Goal: Task Accomplishment & Management: Complete application form

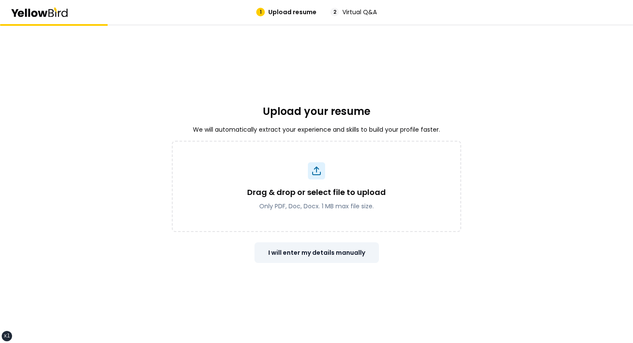
click at [286, 250] on button "I will enter my details manually" at bounding box center [316, 252] width 124 height 21
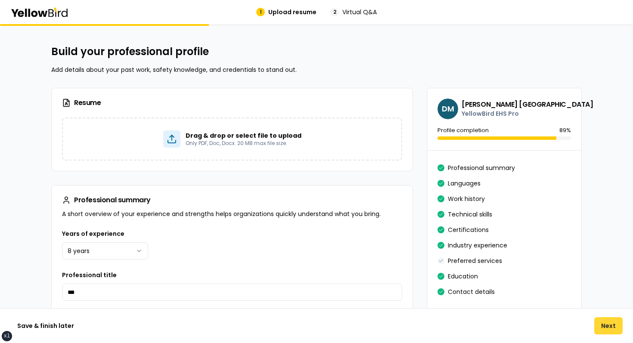
click at [609, 328] on button "Next" at bounding box center [608, 325] width 28 height 17
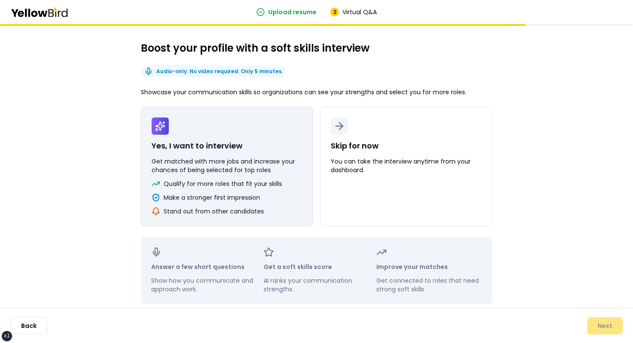
click at [259, 156] on button "Yes, I want to interview Get matched with more jobs and increase your chances o…" at bounding box center [227, 167] width 172 height 120
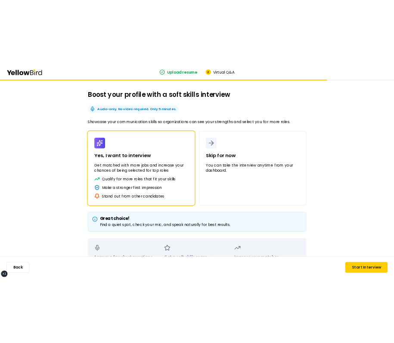
scroll to position [82, 0]
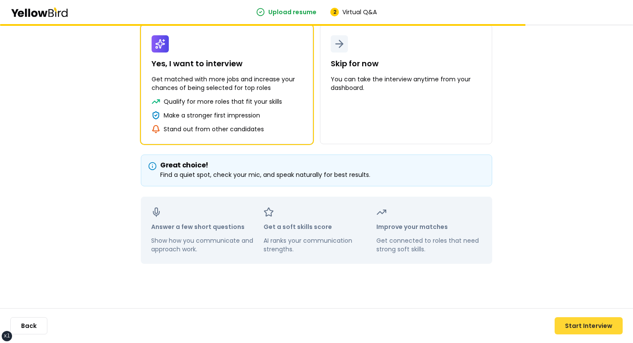
click at [578, 321] on button "Start Interview" at bounding box center [589, 325] width 68 height 17
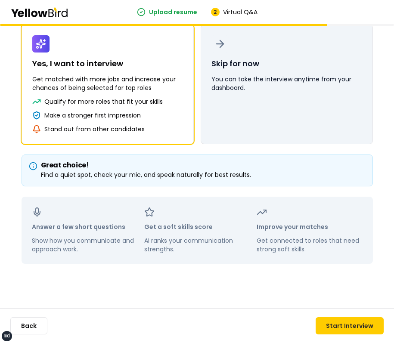
click at [368, 62] on button "Skip for now You can take the interview anytime from your dashboard." at bounding box center [287, 85] width 172 height 120
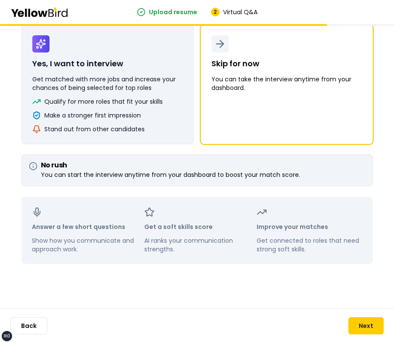
click at [183, 95] on button "Yes, I want to interview Get matched with more jobs and increase your chances o…" at bounding box center [108, 85] width 172 height 120
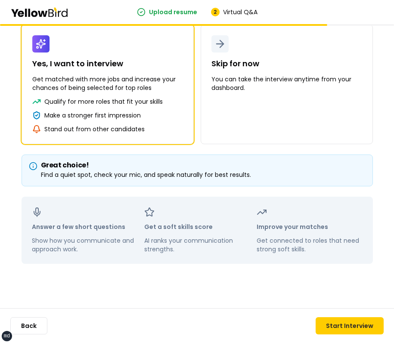
click at [385, 70] on div "Boost your profile with a soft skills interview Audio-only. No video required. …" at bounding box center [197, 111] width 386 height 339
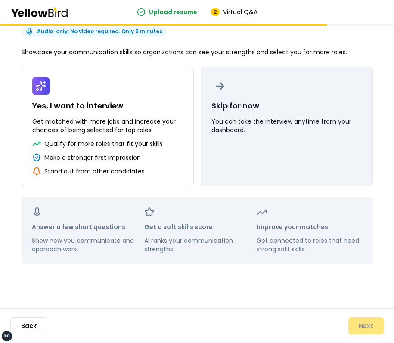
click at [295, 133] on p "You can take the interview anytime from your dashboard." at bounding box center [286, 125] width 151 height 17
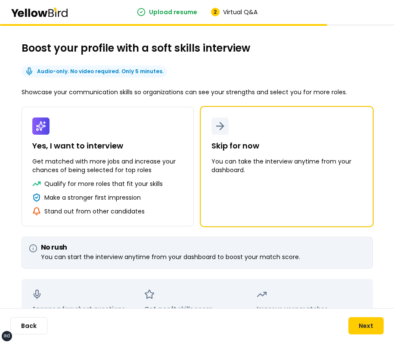
scroll to position [82, 0]
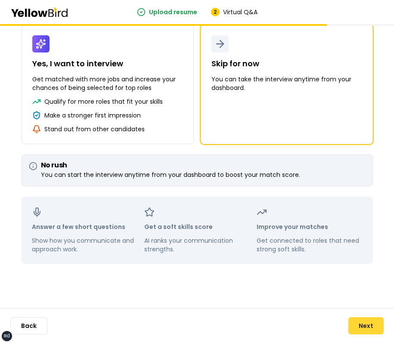
click at [362, 326] on button "Next" at bounding box center [365, 325] width 35 height 17
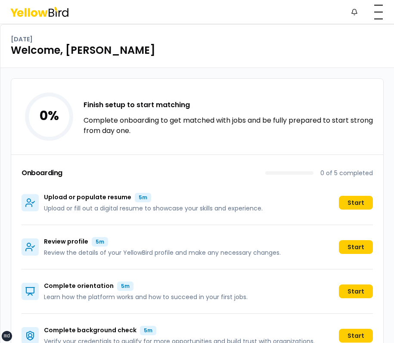
scroll to position [78, 0]
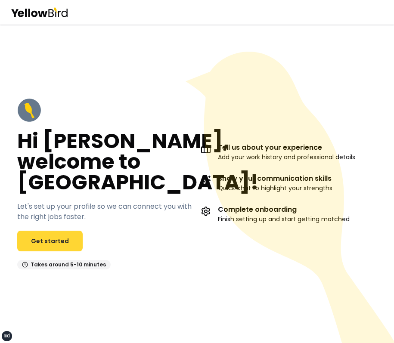
click at [70, 241] on link "Get started" at bounding box center [49, 241] width 65 height 21
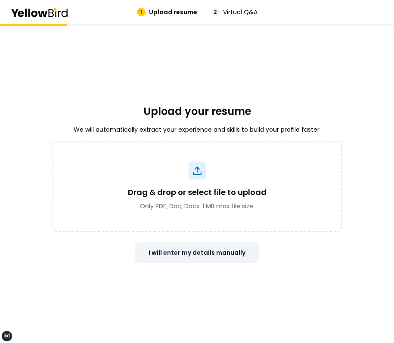
click at [212, 249] on button "I will enter my details manually" at bounding box center [197, 252] width 124 height 21
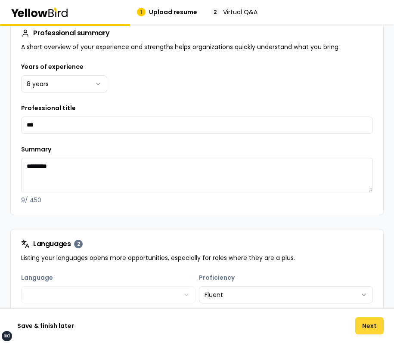
click at [364, 319] on button "Next" at bounding box center [369, 325] width 28 height 17
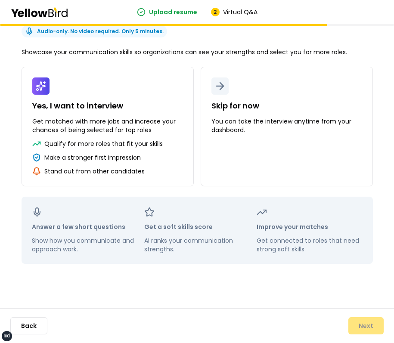
scroll to position [40, 0]
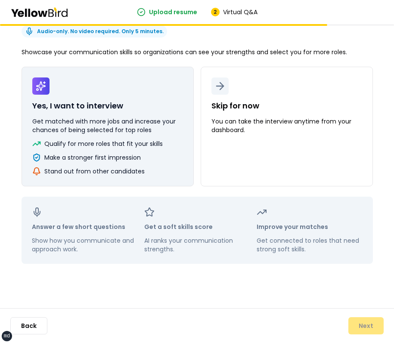
click at [115, 119] on p "Get matched with more jobs and increase your chances of being selected for top …" at bounding box center [107, 125] width 151 height 17
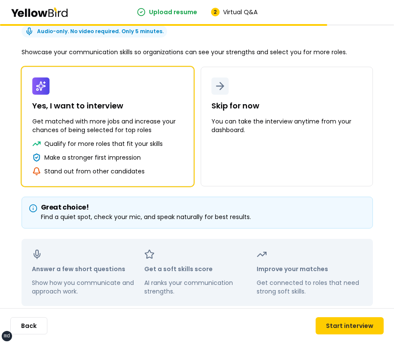
scroll to position [82, 0]
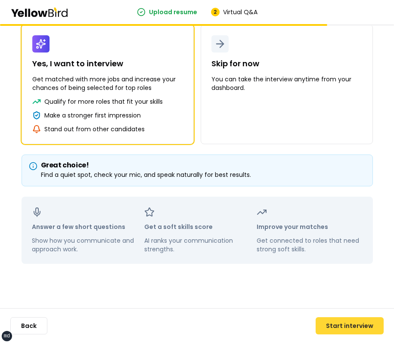
click at [332, 330] on button "Start interview" at bounding box center [350, 325] width 68 height 17
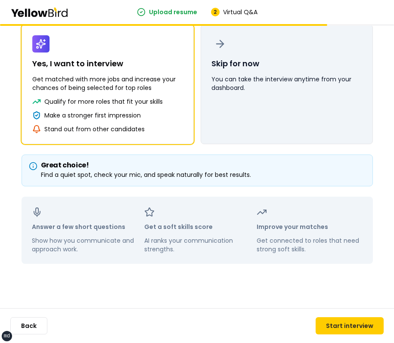
scroll to position [0, 0]
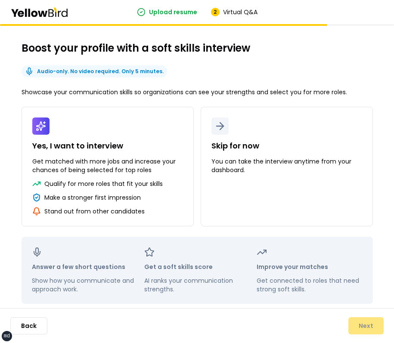
click at [355, 65] on div "Boost your profile with a soft skills interview Audio-only. No video required. …" at bounding box center [197, 172] width 351 height 263
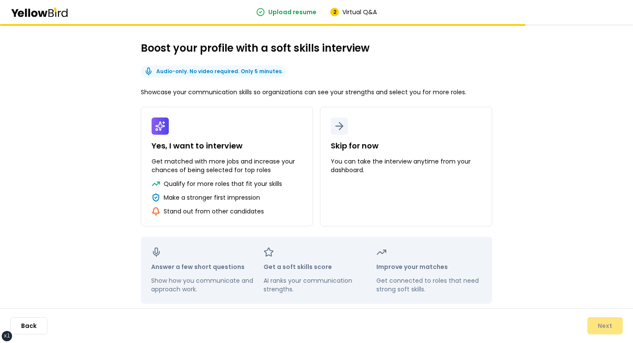
click at [394, 68] on div "Boost your profile with a soft skills interview Audio-only. No video required. …" at bounding box center [316, 172] width 351 height 263
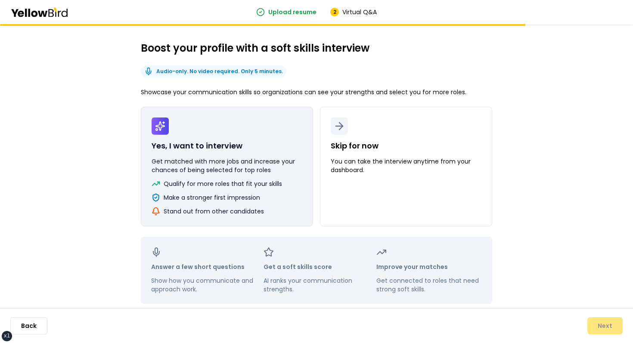
click at [289, 117] on button "Yes, I want to interview Get matched with more jobs and increase your chances o…" at bounding box center [227, 167] width 172 height 120
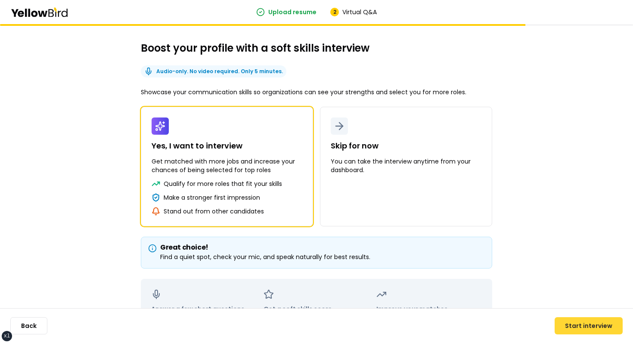
click at [394, 331] on button "Start interview" at bounding box center [589, 325] width 68 height 17
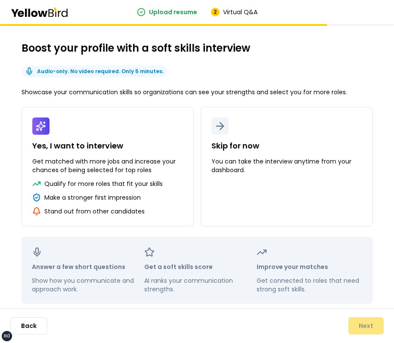
click at [343, 54] on h2 "Boost your profile with a soft skills interview" at bounding box center [197, 48] width 351 height 14
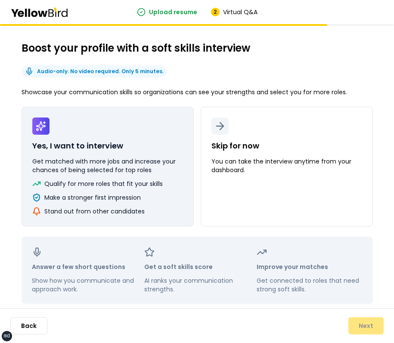
click at [135, 193] on p "Make a stronger first impression" at bounding box center [92, 197] width 96 height 9
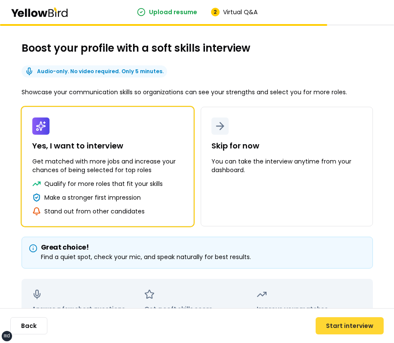
click at [357, 331] on button "Start interview" at bounding box center [350, 325] width 68 height 17
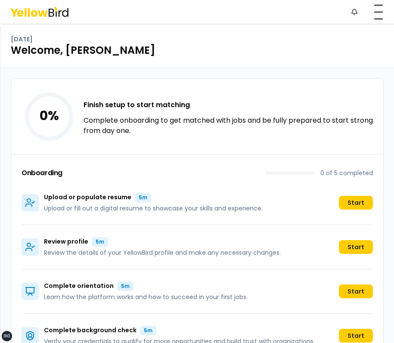
click at [366, 65] on div "Wednesday, September 24 Welcome, David" at bounding box center [197, 46] width 394 height 43
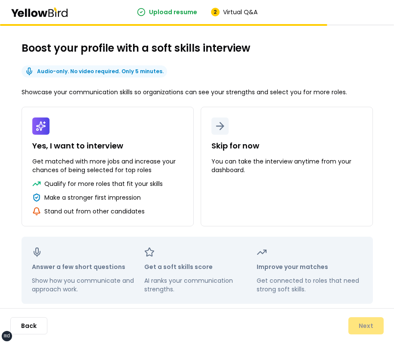
click at [304, 35] on div "Boost your profile with a soft skills interview Audio-only. No video required. …" at bounding box center [197, 172] width 386 height 297
click at [290, 43] on h2 "Boost your profile with a soft skills interview" at bounding box center [197, 48] width 351 height 14
click at [362, 33] on div "Boost your profile with a soft skills interview Audio-only. No video required. …" at bounding box center [197, 172] width 386 height 297
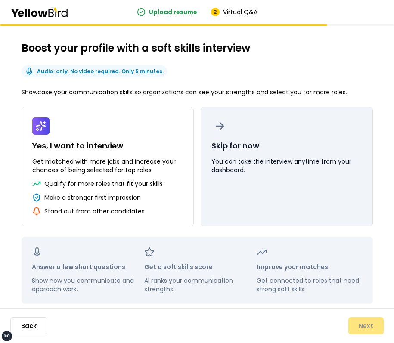
click at [286, 128] on button "Skip for now You can take the interview anytime from your dashboard." at bounding box center [287, 167] width 172 height 120
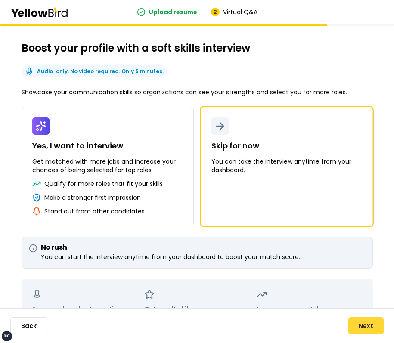
click at [380, 331] on button "Next" at bounding box center [365, 325] width 35 height 17
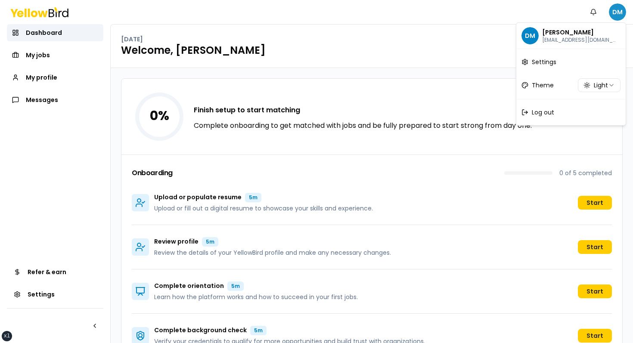
click at [394, 6] on html "xs sm md lg xl 2xl Notifications DM Dashboard My jobs My profile Messages Refer…" at bounding box center [316, 171] width 633 height 343
click at [394, 25] on div "DM David Madrid dmadrid+prodev@goyellowbird.com" at bounding box center [571, 36] width 106 height 22
click at [394, 76] on html "xs sm md lg xl 2xl Notifications DM Dashboard My jobs My profile Messages Refer…" at bounding box center [316, 171] width 633 height 343
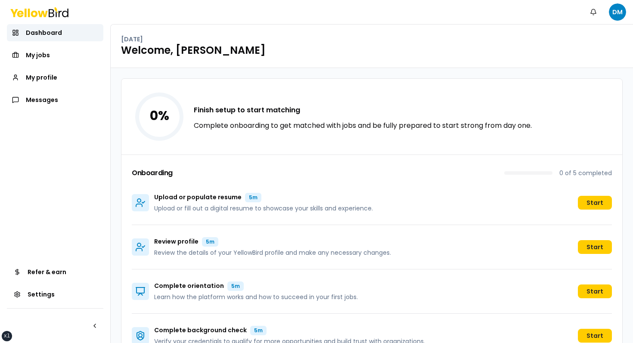
click at [236, 130] on p "Complete onboarding to get matched with jobs and be fully prepared to start str…" at bounding box center [363, 126] width 338 height 10
click at [254, 112] on h3 "Finish setup to start matching" at bounding box center [363, 110] width 338 height 10
click at [393, 86] on div "0 % Finish setup to start matching Complete onboarding to get matched with jobs…" at bounding box center [371, 117] width 501 height 76
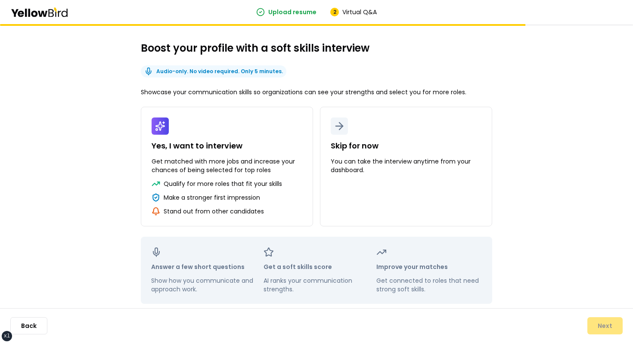
click at [57, 154] on div "Boost your profile with a soft skills interview Audio-only. No video required. …" at bounding box center [316, 203] width 633 height 359
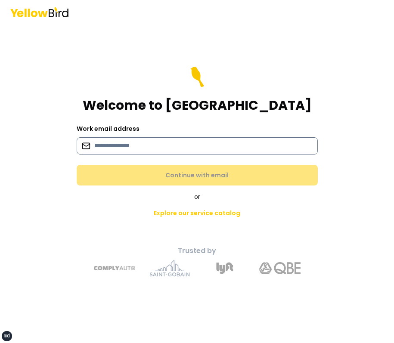
click at [188, 138] on input at bounding box center [197, 145] width 241 height 17
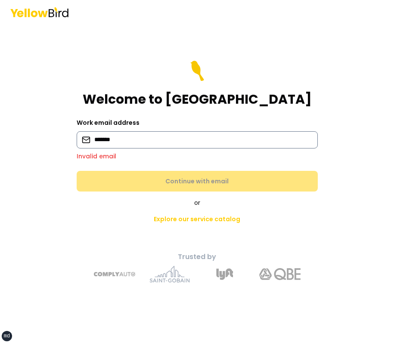
type input "**********"
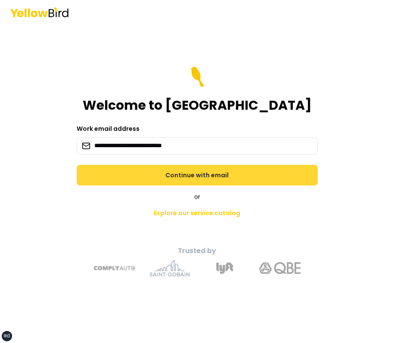
click at [163, 180] on button "Continue with email" at bounding box center [197, 175] width 241 height 21
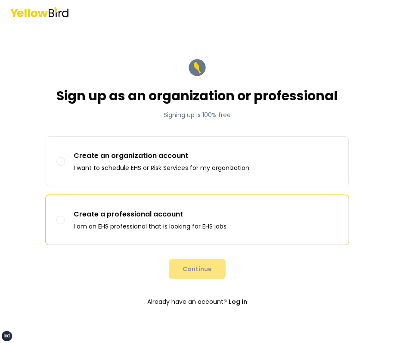
click at [166, 205] on label "Create a professional account I am an EHS professional that is looking for EHS …" at bounding box center [197, 219] width 302 height 49
click at [65, 216] on button "Create a professional account I am an EHS professional that is looking for EHS …" at bounding box center [60, 220] width 9 height 9
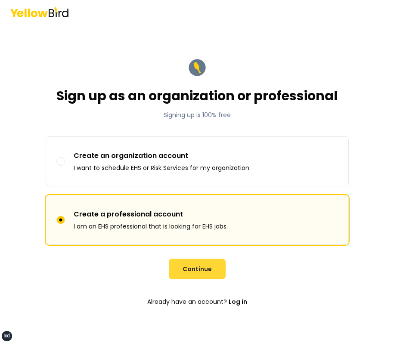
click at [198, 270] on button "Continue" at bounding box center [197, 269] width 57 height 21
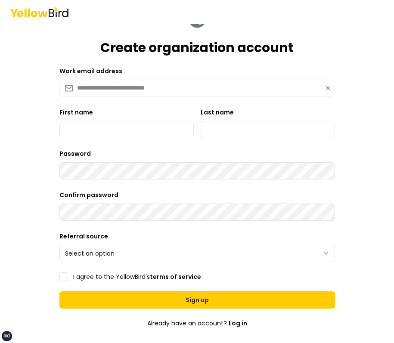
click at [327, 100] on form "**********" at bounding box center [197, 196] width 289 height 388
click at [341, 80] on form "**********" at bounding box center [197, 196] width 289 height 388
click at [356, 126] on main "**********" at bounding box center [197, 195] width 331 height 343
click at [130, 136] on input "First name" at bounding box center [126, 129] width 134 height 17
type input "*****"
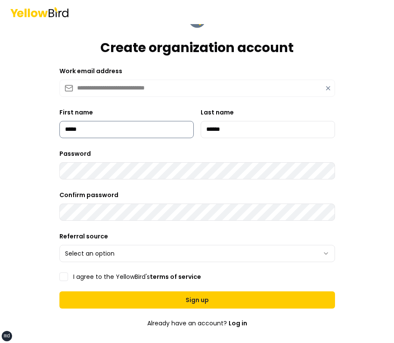
type input "******"
click at [115, 249] on html "**********" at bounding box center [197, 171] width 394 height 343
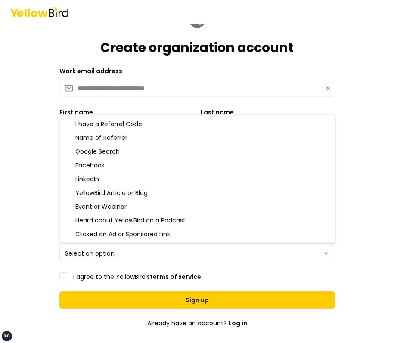
select select "*******"
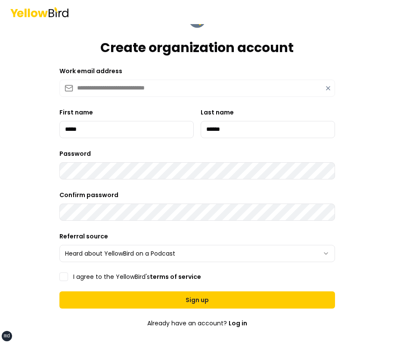
click at [87, 278] on label "I agree to the YellowBird's terms of service" at bounding box center [137, 277] width 128 height 6
click at [68, 278] on button "I agree to the YellowBird's terms of service" at bounding box center [63, 277] width 9 height 9
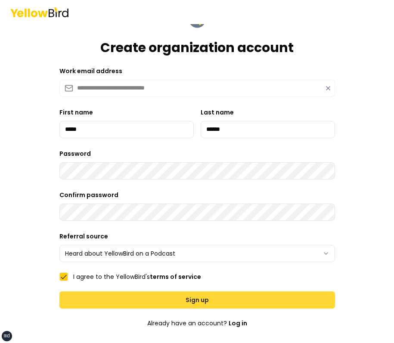
click at [114, 298] on button "Sign up" at bounding box center [197, 299] width 276 height 17
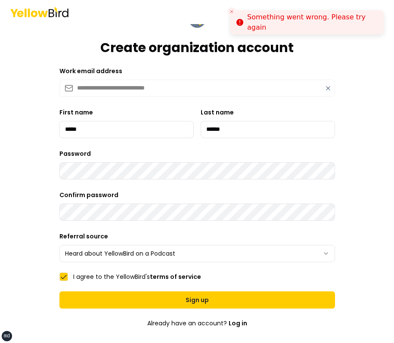
click at [235, 13] on button "Close toast" at bounding box center [231, 11] width 9 height 9
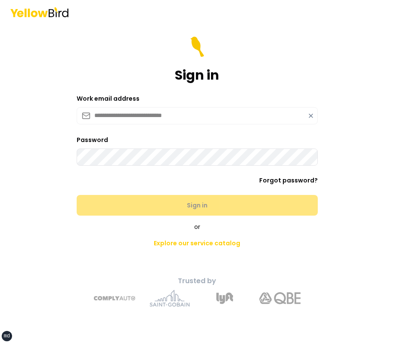
click at [113, 67] on div "Sign in" at bounding box center [197, 60] width 241 height 47
click at [309, 115] on icon at bounding box center [310, 115] width 7 height 7
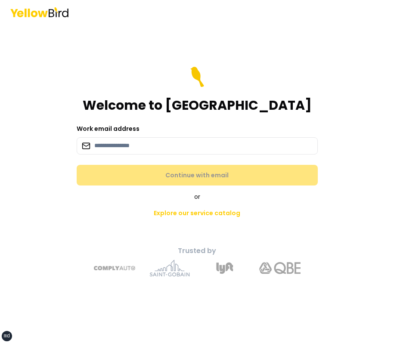
click at [310, 97] on div "Welcome to [GEOGRAPHIC_DATA]" at bounding box center [197, 90] width 241 height 47
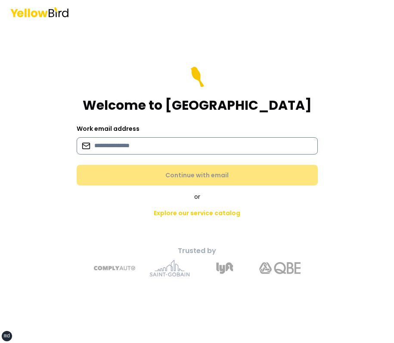
click at [159, 143] on input at bounding box center [197, 145] width 241 height 17
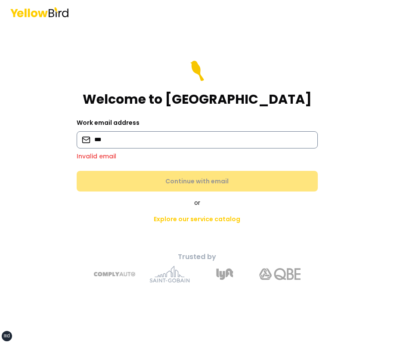
type input "**********"
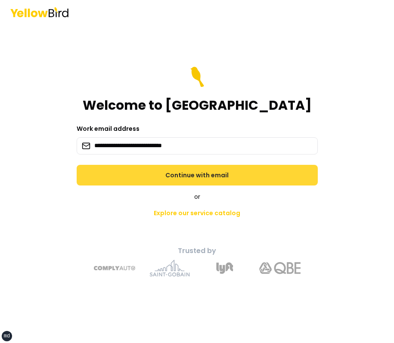
click at [155, 183] on button "Continue with email" at bounding box center [197, 175] width 241 height 21
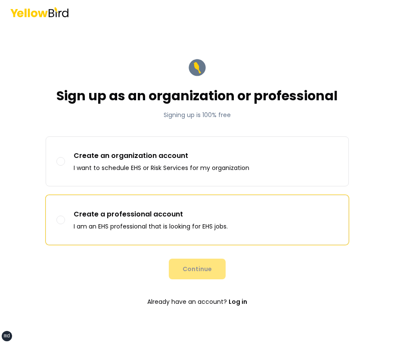
click at [152, 216] on p "Create a professional account" at bounding box center [151, 214] width 154 height 10
click at [65, 216] on button "Create a professional account I am an EHS professional that is looking for EHS …" at bounding box center [60, 220] width 9 height 9
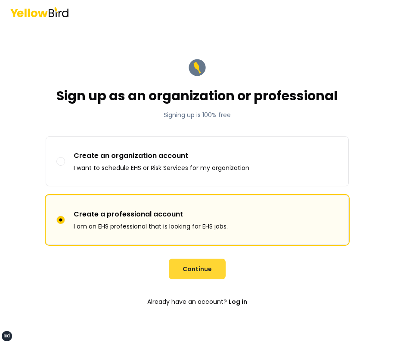
click at [192, 274] on button "Continue" at bounding box center [197, 269] width 57 height 21
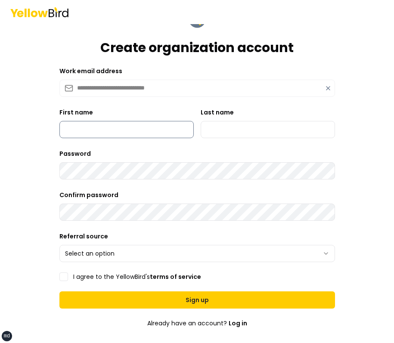
click at [99, 129] on input "First name" at bounding box center [126, 129] width 134 height 17
type input "*****"
type input "******"
click at [100, 254] on html "**********" at bounding box center [197, 171] width 394 height 343
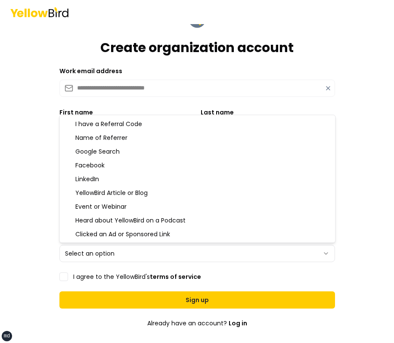
select select "**********"
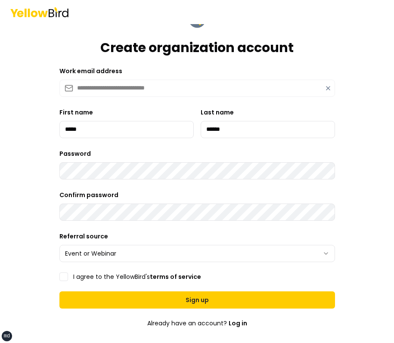
click at [86, 274] on label "I agree to the YellowBird's terms of service" at bounding box center [137, 277] width 128 height 6
click at [68, 273] on button "I agree to the YellowBird's terms of service" at bounding box center [63, 277] width 9 height 9
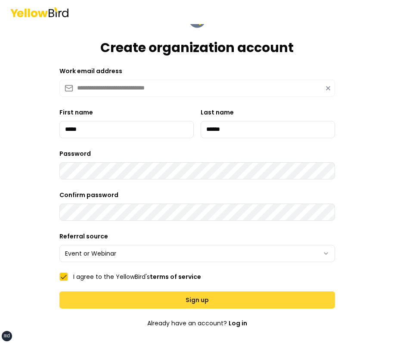
click at [106, 300] on button "Sign up" at bounding box center [197, 299] width 276 height 17
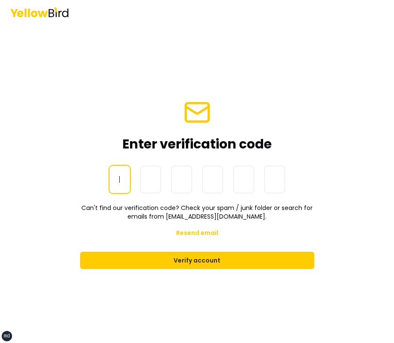
click at [314, 109] on form "Enter verification code One-Time Password Can't find our verification code? Che…" at bounding box center [197, 184] width 248 height 184
click at [285, 77] on main "Enter verification code One-Time Password Can't find our verification code? Che…" at bounding box center [197, 183] width 331 height 319
click at [286, 81] on main "Enter verification code One-Time Password Can't find our verification code? Che…" at bounding box center [197, 183] width 331 height 319
click at [345, 55] on main "Enter verification code One-Time Password Can't find our verification code? Che…" at bounding box center [197, 183] width 331 height 319
click at [313, 58] on main "Enter verification code One-Time Password Can't find our verification code? Che…" at bounding box center [197, 183] width 331 height 319
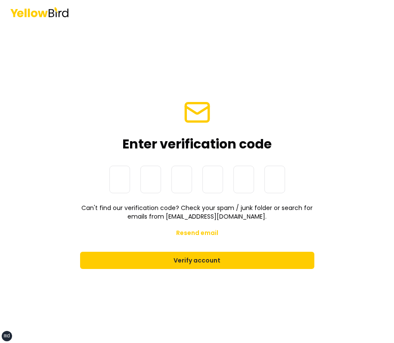
click at [272, 116] on div "Enter verification code" at bounding box center [197, 125] width 234 height 53
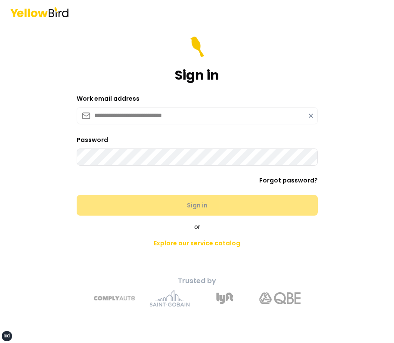
click at [332, 81] on div "**********" at bounding box center [197, 184] width 317 height 260
click at [360, 32] on main "**********" at bounding box center [197, 183] width 331 height 319
click at [357, 166] on main "**********" at bounding box center [197, 183] width 331 height 319
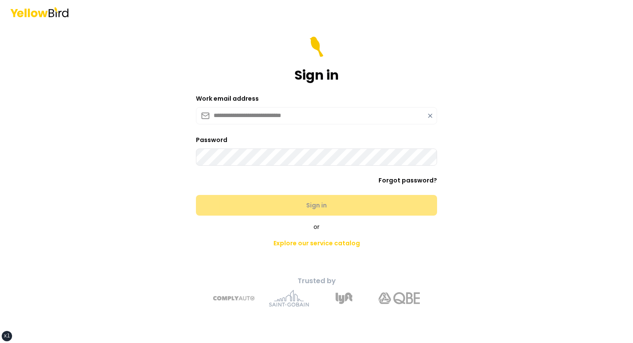
click at [394, 66] on div "Sign in" at bounding box center [316, 60] width 241 height 47
click at [290, 62] on div "Sign in" at bounding box center [316, 60] width 241 height 47
click at [137, 66] on div "**********" at bounding box center [316, 171] width 633 height 343
click at [139, 96] on div "**********" at bounding box center [316, 171] width 633 height 343
click at [127, 113] on div "**********" at bounding box center [316, 171] width 633 height 343
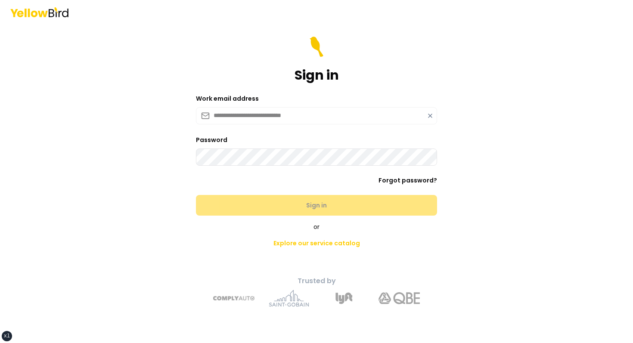
click at [394, 113] on icon at bounding box center [430, 115] width 7 height 7
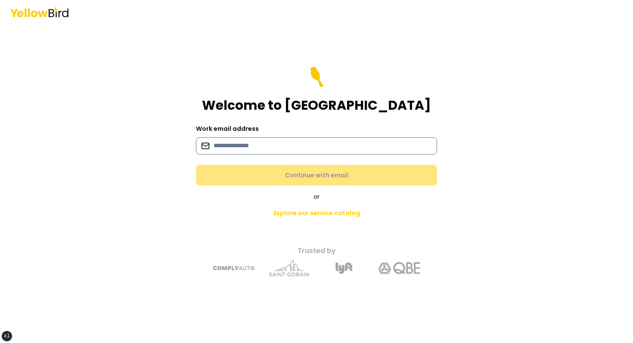
click at [297, 153] on input at bounding box center [316, 145] width 241 height 17
paste input "**********"
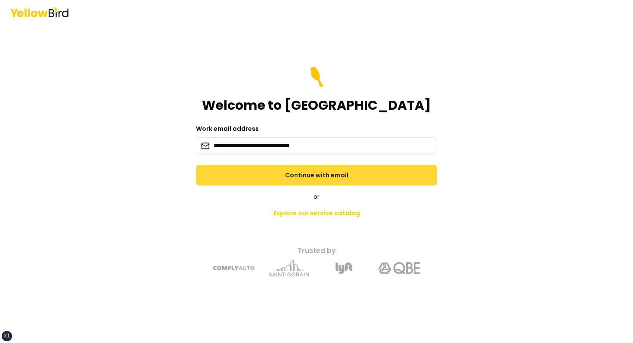
type input "**********"
click at [259, 174] on button "Continue with email" at bounding box center [316, 175] width 241 height 21
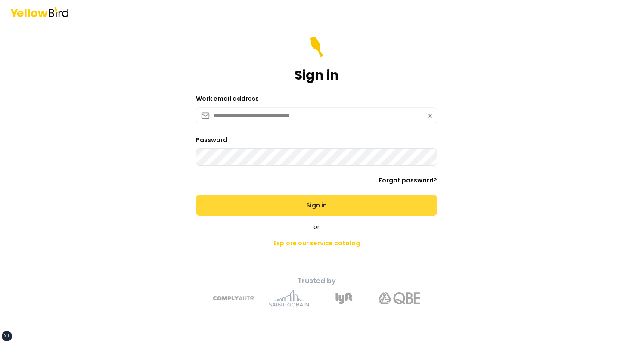
click at [282, 211] on button "Sign in" at bounding box center [316, 205] width 241 height 21
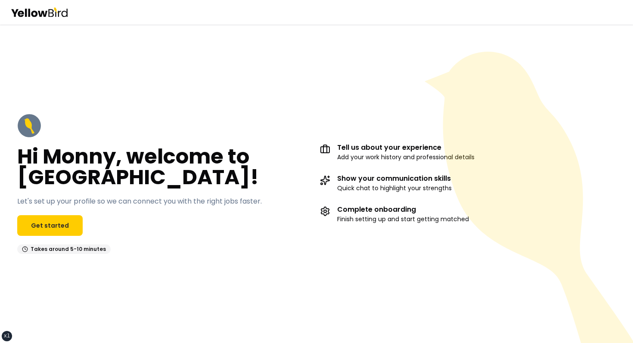
click at [450, 90] on icon at bounding box center [531, 210] width 213 height 316
click at [58, 225] on link "Get started" at bounding box center [49, 225] width 65 height 21
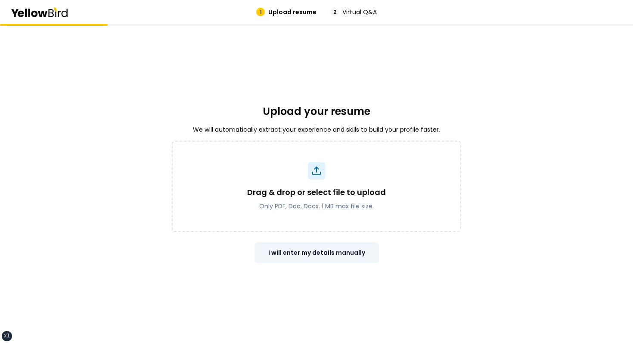
click at [350, 254] on button "I will enter my details manually" at bounding box center [316, 252] width 124 height 21
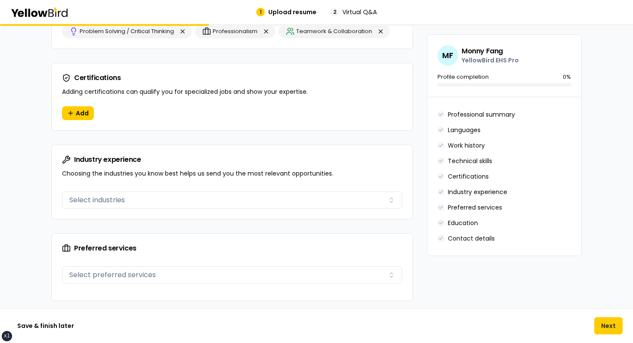
scroll to position [834, 0]
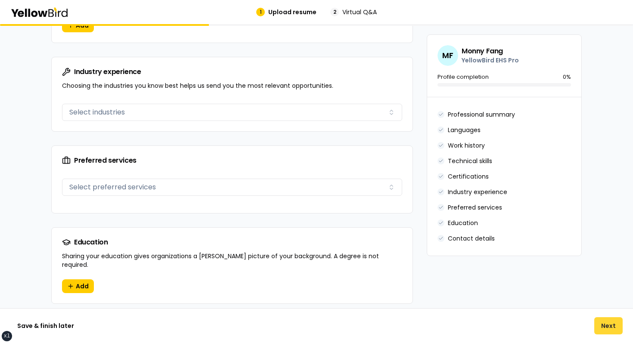
click at [611, 324] on button "Next" at bounding box center [608, 325] width 28 height 17
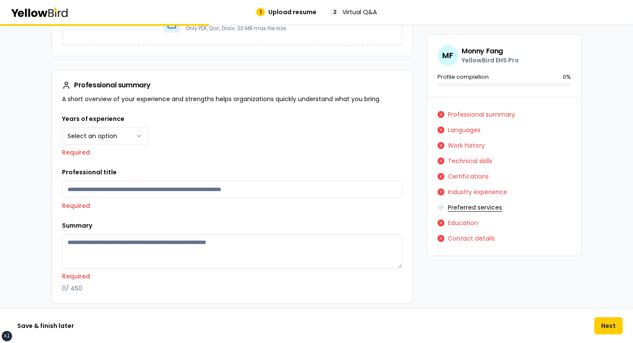
scroll to position [0, 0]
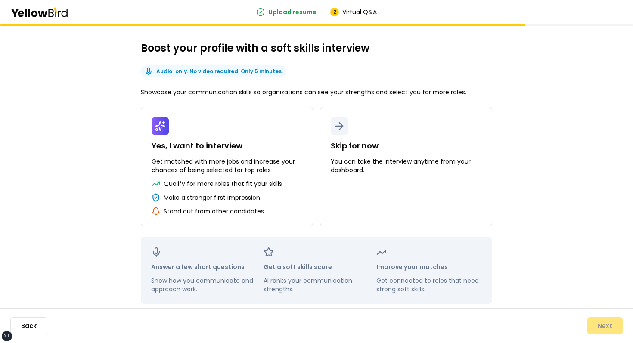
click at [418, 63] on div "Boost your profile with a soft skills interview Audio-only. No video required. …" at bounding box center [316, 172] width 351 height 263
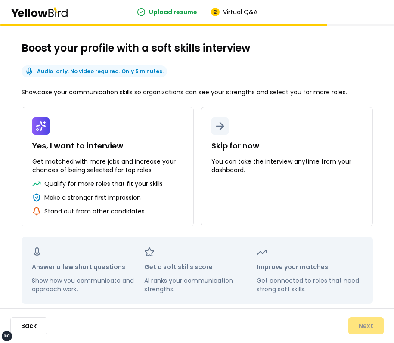
click at [293, 68] on div "Boost your profile with a soft skills interview Audio-only. No video required. …" at bounding box center [197, 172] width 351 height 263
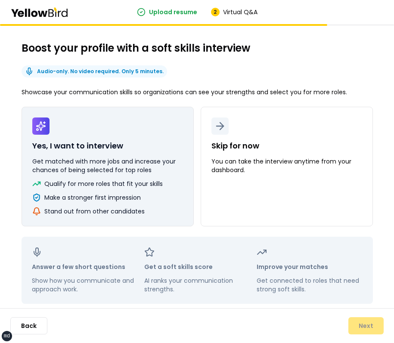
click at [109, 178] on button "Yes, I want to interview Get matched with more jobs and increase your chances o…" at bounding box center [108, 167] width 172 height 120
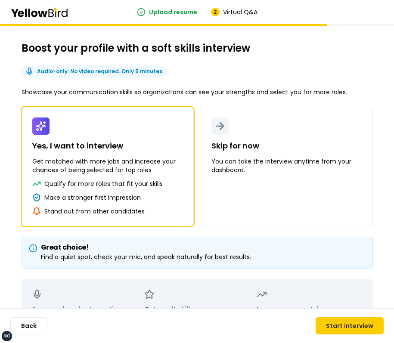
scroll to position [82, 0]
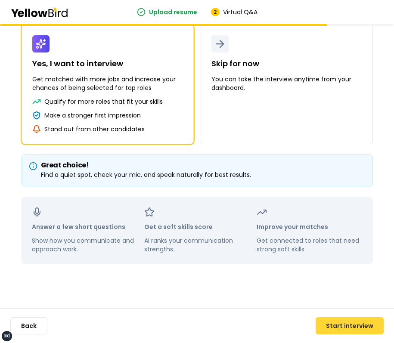
click at [353, 319] on button "Start interview" at bounding box center [350, 325] width 68 height 17
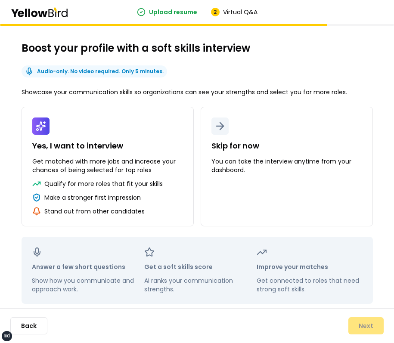
click at [329, 68] on div "Boost your profile with a soft skills interview Audio-only. No video required. …" at bounding box center [197, 172] width 351 height 263
click at [338, 57] on div "Boost your profile with a soft skills interview Audio-only. No video required. …" at bounding box center [197, 172] width 351 height 263
click at [356, 43] on h2 "Boost your profile with a soft skills interview" at bounding box center [197, 48] width 351 height 14
click at [356, 63] on div "Boost your profile with a soft skills interview Audio-only. No video required. …" at bounding box center [197, 172] width 351 height 263
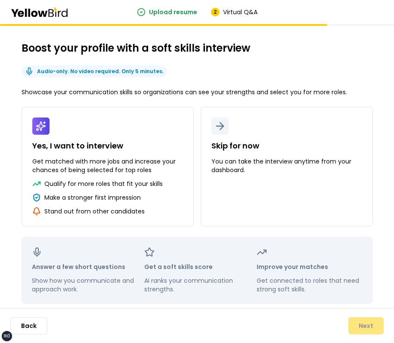
click at [368, 68] on div "Boost your profile with a soft skills interview Audio-only. No video required. …" at bounding box center [197, 172] width 351 height 263
click at [322, 34] on div "Boost your profile with a soft skills interview Audio-only. No video required. …" at bounding box center [197, 172] width 386 height 297
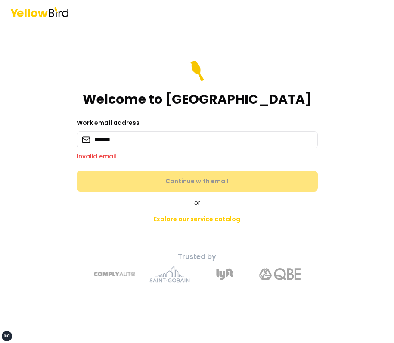
type input "**********"
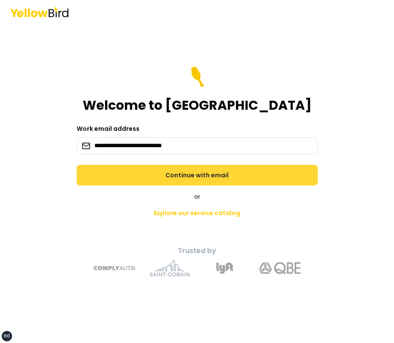
click at [165, 170] on button "Continue with email" at bounding box center [197, 175] width 241 height 21
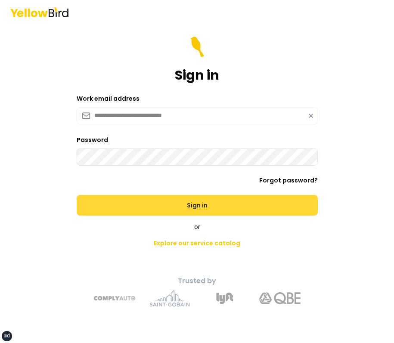
click at [77, 195] on button "Sign in" at bounding box center [197, 205] width 241 height 21
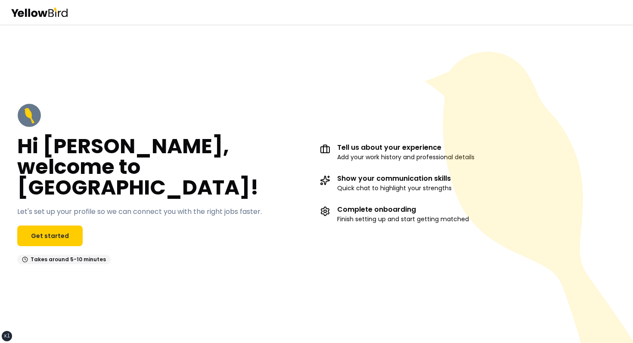
click at [394, 53] on icon at bounding box center [529, 197] width 208 height 291
click at [394, 47] on div "Hi David, welcome to YellowBird! Let's set up your profile so we can connect yo…" at bounding box center [316, 183] width 633 height 319
click at [202, 87] on div "Hi David, welcome to YellowBird! Let's set up your profile so we can connect yo…" at bounding box center [316, 183] width 633 height 319
click at [341, 86] on div "Hi David, welcome to YellowBird! Let's set up your profile so we can connect yo…" at bounding box center [316, 183] width 633 height 319
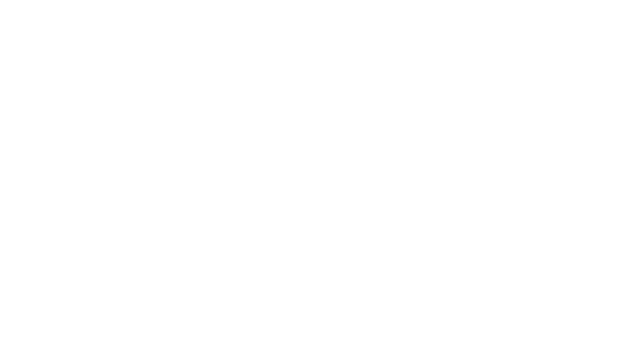
click at [324, 3] on html at bounding box center [316, 1] width 633 height 3
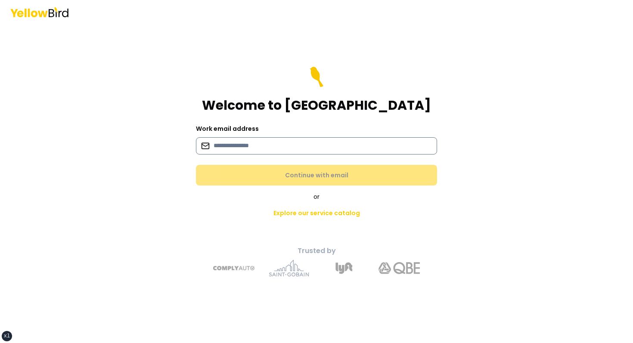
click at [229, 152] on input at bounding box center [316, 145] width 241 height 17
click at [235, 78] on div "Welcome to [GEOGRAPHIC_DATA]" at bounding box center [316, 90] width 241 height 47
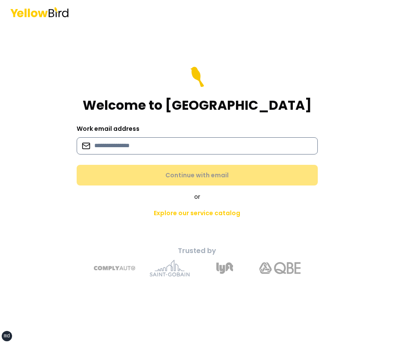
click at [113, 145] on input at bounding box center [197, 145] width 241 height 17
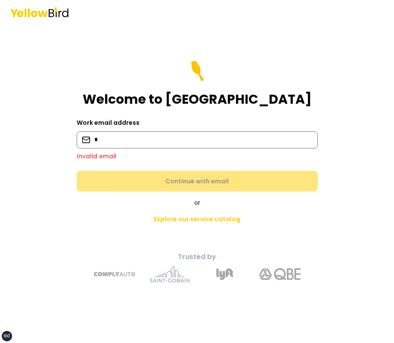
type input "**********"
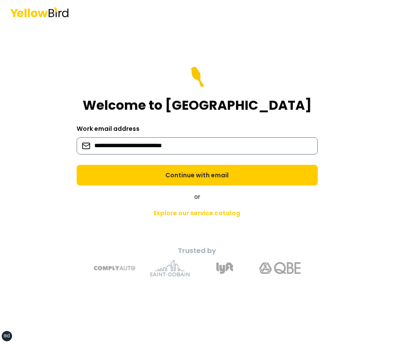
click at [77, 165] on button "Continue with email" at bounding box center [197, 175] width 241 height 21
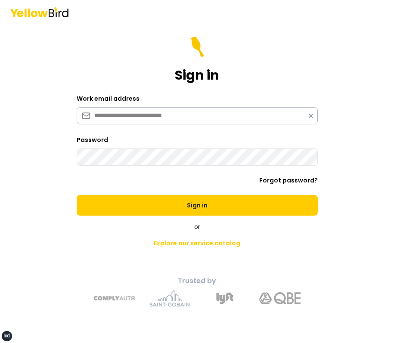
click at [77, 195] on button "Sign in" at bounding box center [197, 205] width 241 height 21
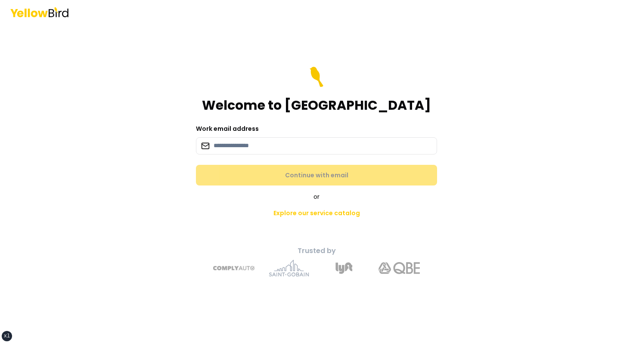
click at [174, 86] on div "Welcome to YellowBird Work email address Continue with email or Explore our ser…" at bounding box center [316, 184] width 317 height 200
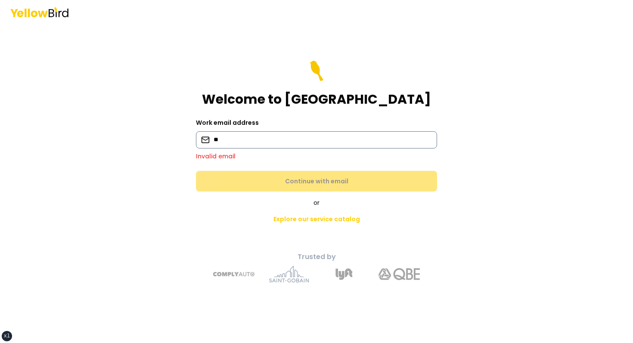
type input "*"
type input "**********"
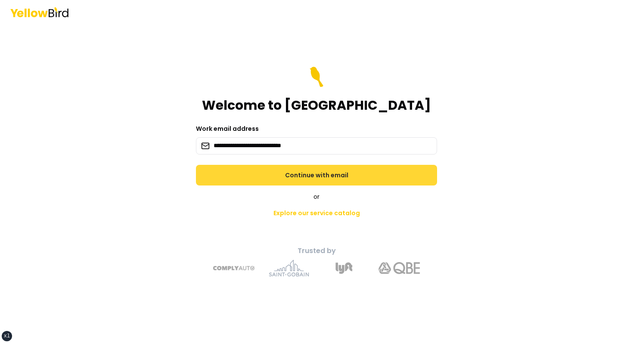
click at [278, 168] on button "Continue with email" at bounding box center [316, 175] width 241 height 21
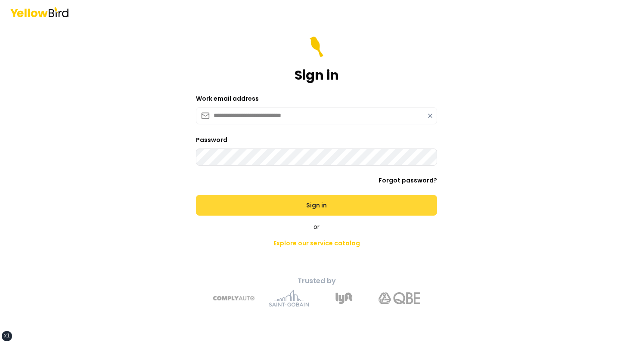
click at [196, 195] on button "Sign in" at bounding box center [316, 205] width 241 height 21
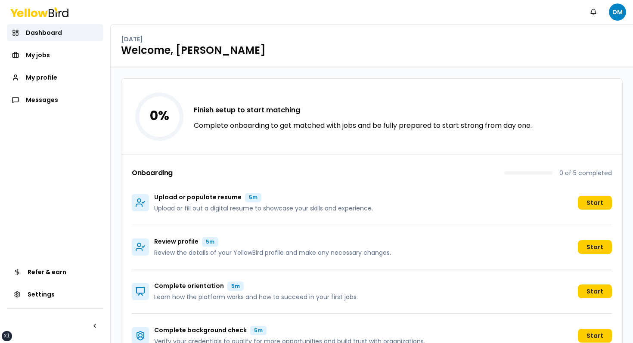
click at [577, 202] on div "Upload or populate resume 5m Upload or fill out a digital resume to showcase yo…" at bounding box center [372, 203] width 480 height 44
click at [588, 202] on button "Start" at bounding box center [595, 203] width 34 height 14
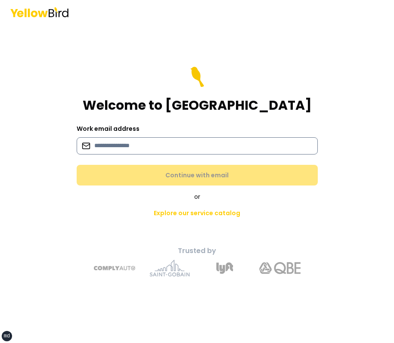
click at [180, 149] on input at bounding box center [197, 145] width 241 height 17
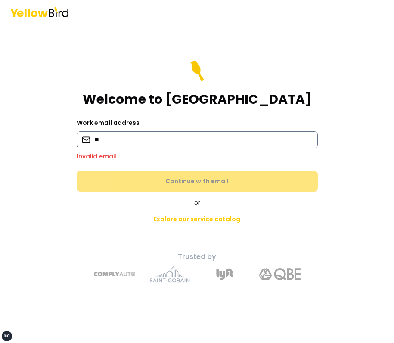
type input "*"
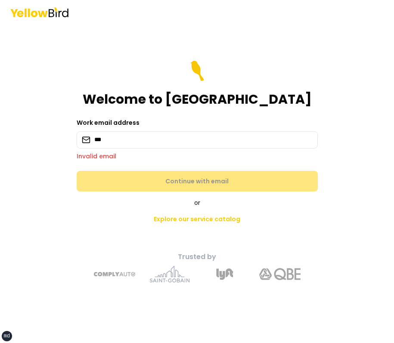
type input "**********"
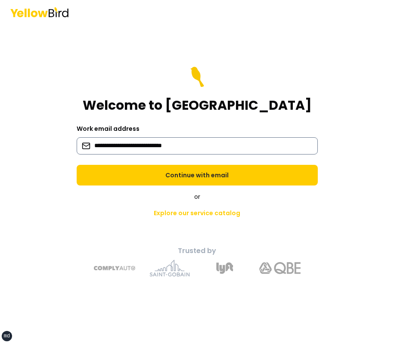
click at [77, 165] on button "Continue with email" at bounding box center [197, 175] width 241 height 21
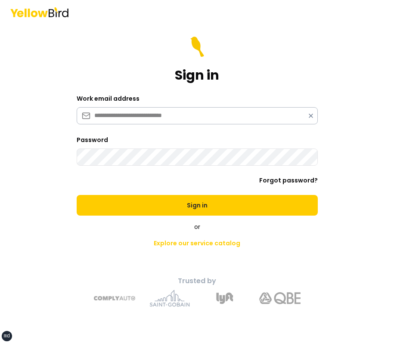
click at [77, 195] on button "Sign in" at bounding box center [197, 205] width 241 height 21
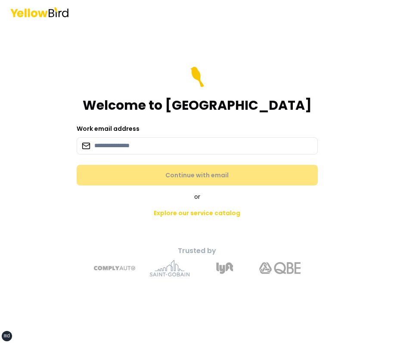
click at [261, 65] on main "Welcome to YellowBird Work email address Continue with email or Explore our ser…" at bounding box center [197, 183] width 331 height 319
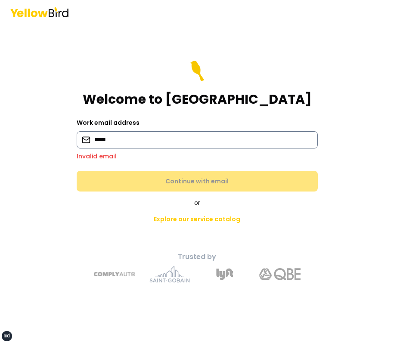
type input "**********"
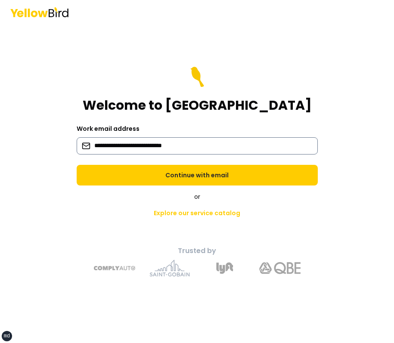
click at [77, 165] on button "Continue with email" at bounding box center [197, 175] width 241 height 21
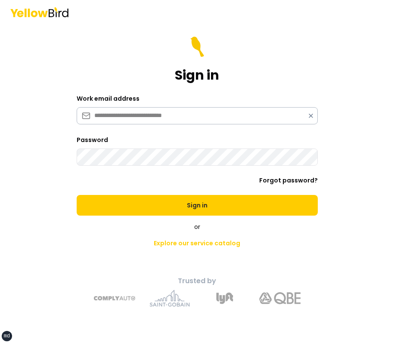
click at [77, 195] on button "Sign in" at bounding box center [197, 205] width 241 height 21
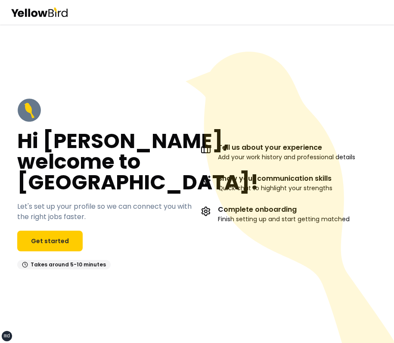
click at [274, 85] on icon at bounding box center [292, 210] width 213 height 316
click at [268, 112] on icon at bounding box center [292, 210] width 213 height 316
click at [273, 65] on icon at bounding box center [292, 210] width 213 height 316
click at [50, 249] on link "Get started" at bounding box center [49, 241] width 65 height 21
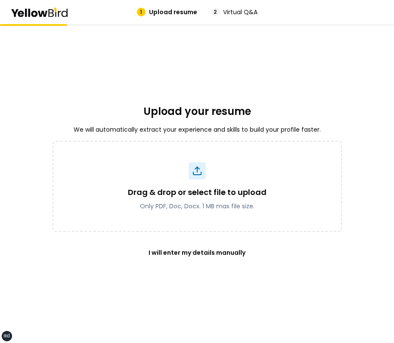
click at [284, 84] on div "Upload your resume We will automatically extract your experience and skills to …" at bounding box center [197, 183] width 289 height 319
click at [329, 68] on div "Upload your resume We will automatically extract your experience and skills to …" at bounding box center [197, 183] width 289 height 319
click at [285, 87] on div "Upload your resume We will automatically extract your experience and skills to …" at bounding box center [197, 183] width 289 height 319
click at [313, 47] on div "Upload your resume We will automatically extract your experience and skills to …" at bounding box center [197, 183] width 289 height 319
click at [252, 43] on div "Upload your resume We will automatically extract your experience and skills to …" at bounding box center [197, 183] width 289 height 319
